Goal: Communication & Community: Answer question/provide support

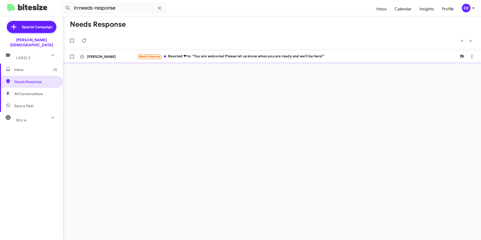
click at [103, 56] on div "[PERSON_NAME]" at bounding box center [112, 56] width 50 height 5
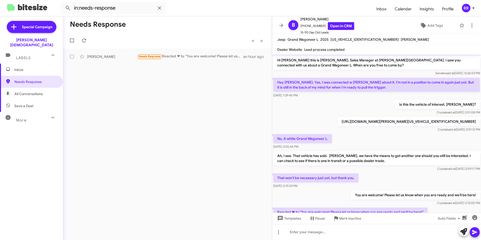
drag, startPoint x: 127, startPoint y: 103, endPoint x: 66, endPoint y: 79, distance: 65.9
click at [128, 103] on div "Needs Response « Previous » Next [PERSON_NAME] Needs Response Reacted ❤ to “You…" at bounding box center [167, 128] width 209 height 224
drag, startPoint x: 14, startPoint y: 63, endPoint x: 14, endPoint y: 66, distance: 3.1
click at [14, 64] on span "Inbox" at bounding box center [31, 70] width 63 height 12
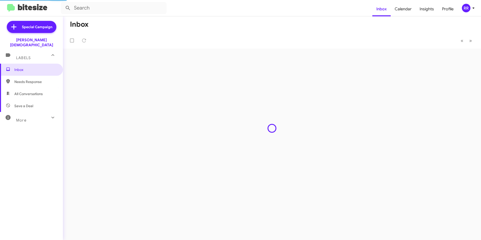
click at [18, 79] on span "Needs Response" at bounding box center [35, 81] width 43 height 5
type input "in:needs-response"
